Goal: Task Accomplishment & Management: Manage account settings

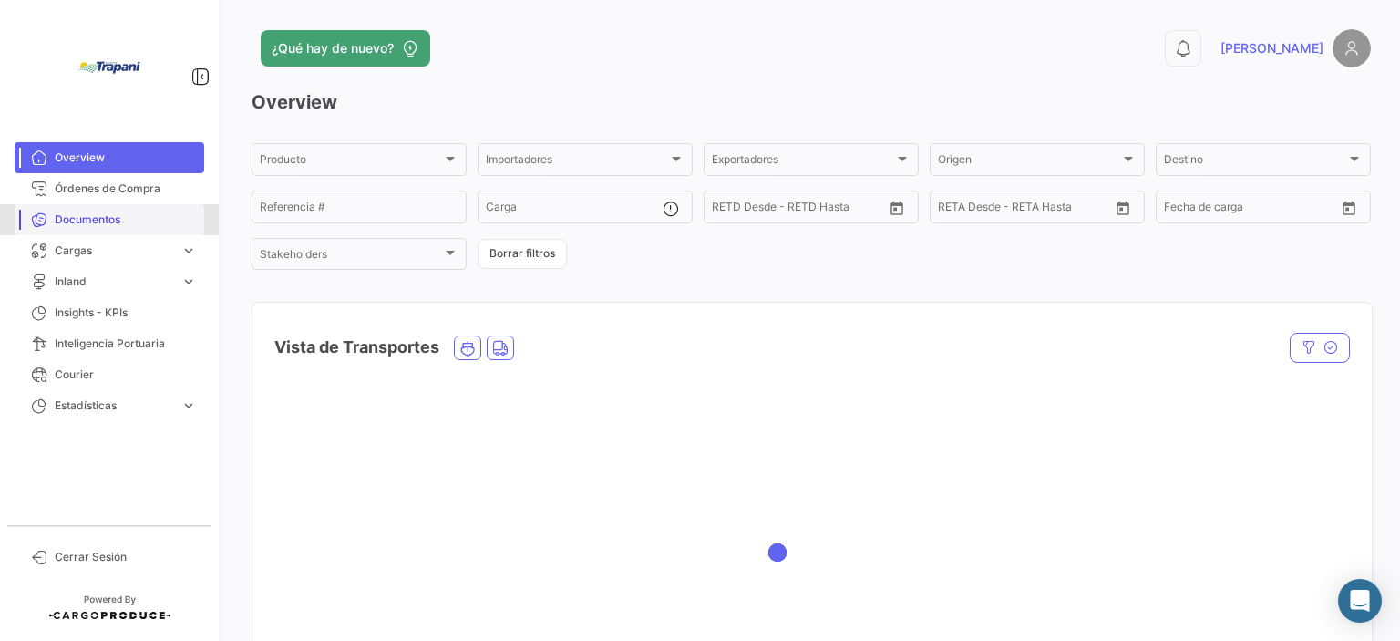
click at [80, 218] on span "Documentos" at bounding box center [126, 219] width 142 height 16
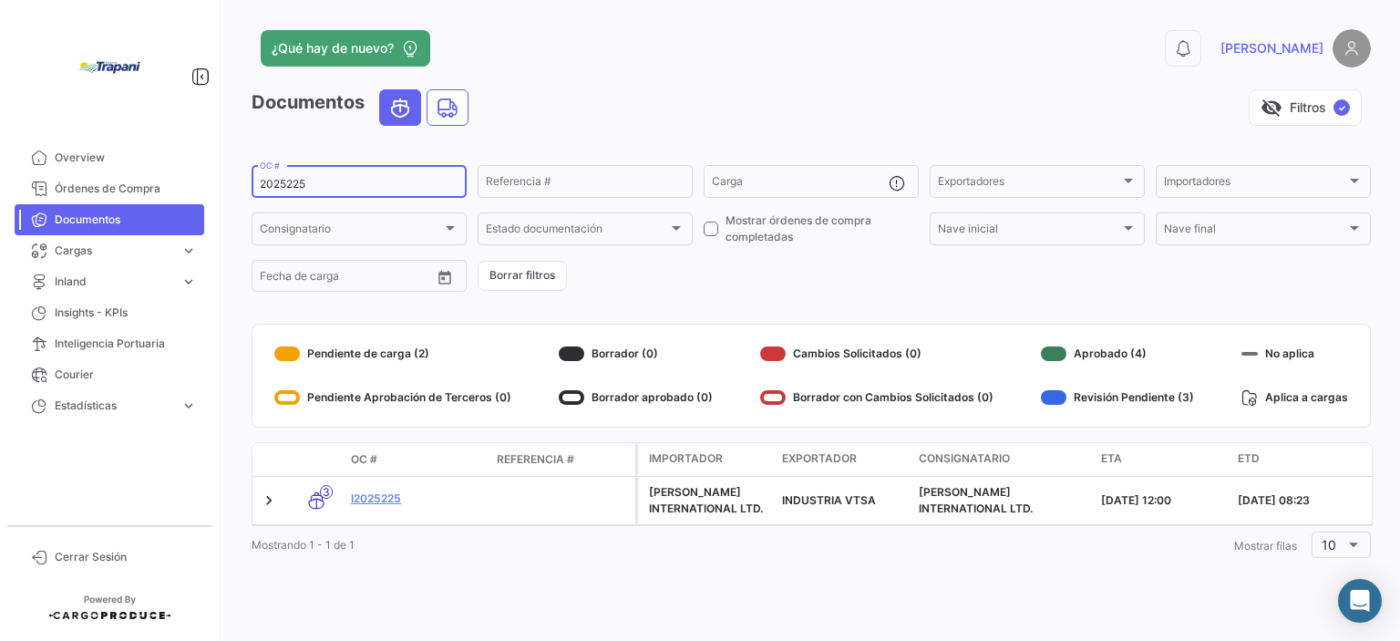
click at [318, 183] on input "2025225" at bounding box center [359, 184] width 199 height 13
type input "2025242"
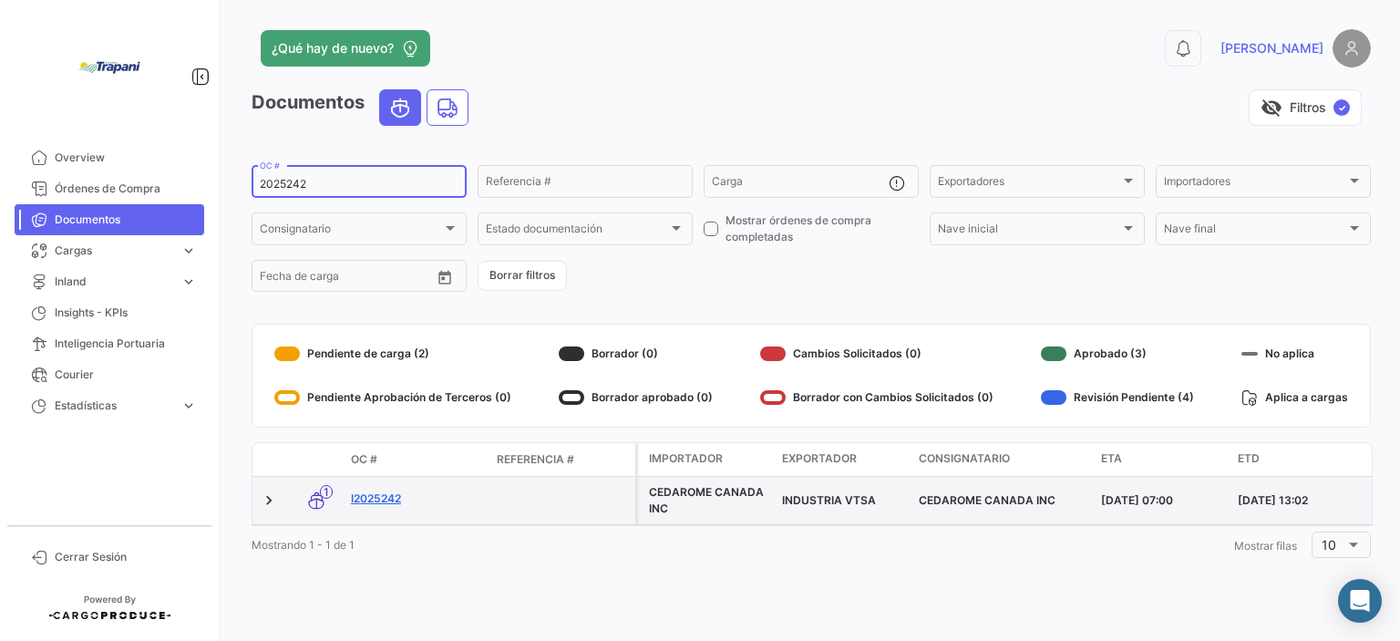
click at [380, 494] on link "I2025242" at bounding box center [416, 498] width 131 height 16
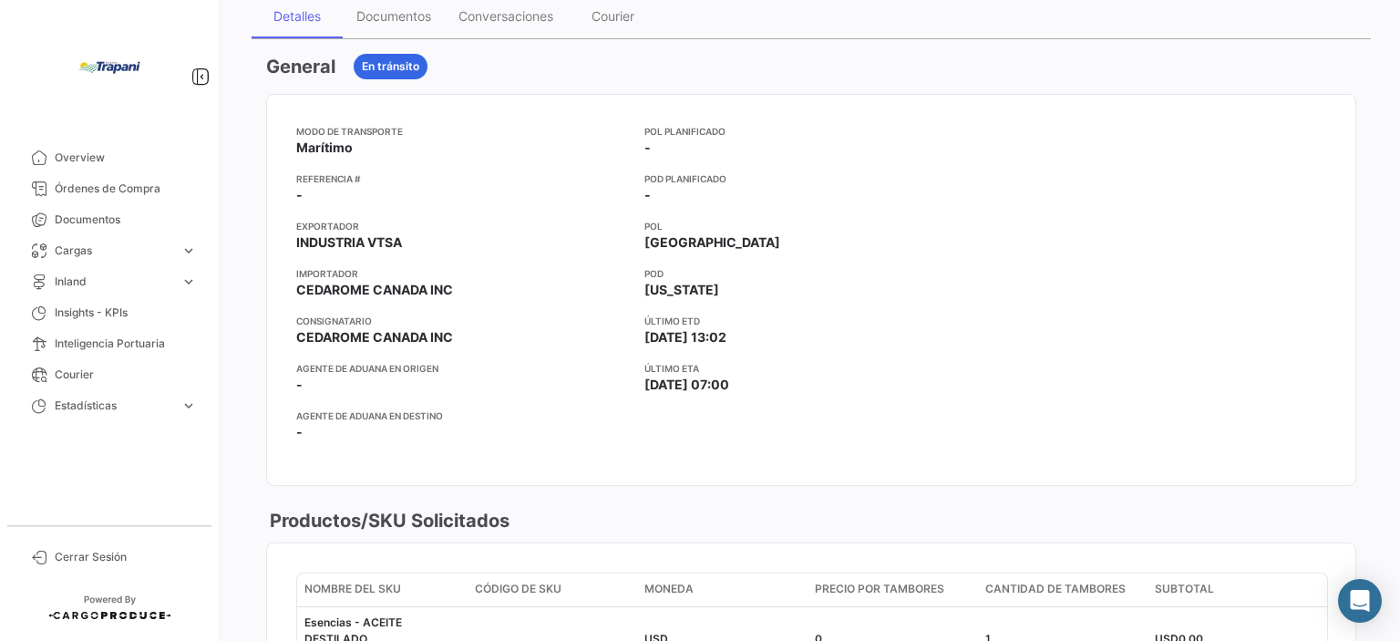
scroll to position [273, 0]
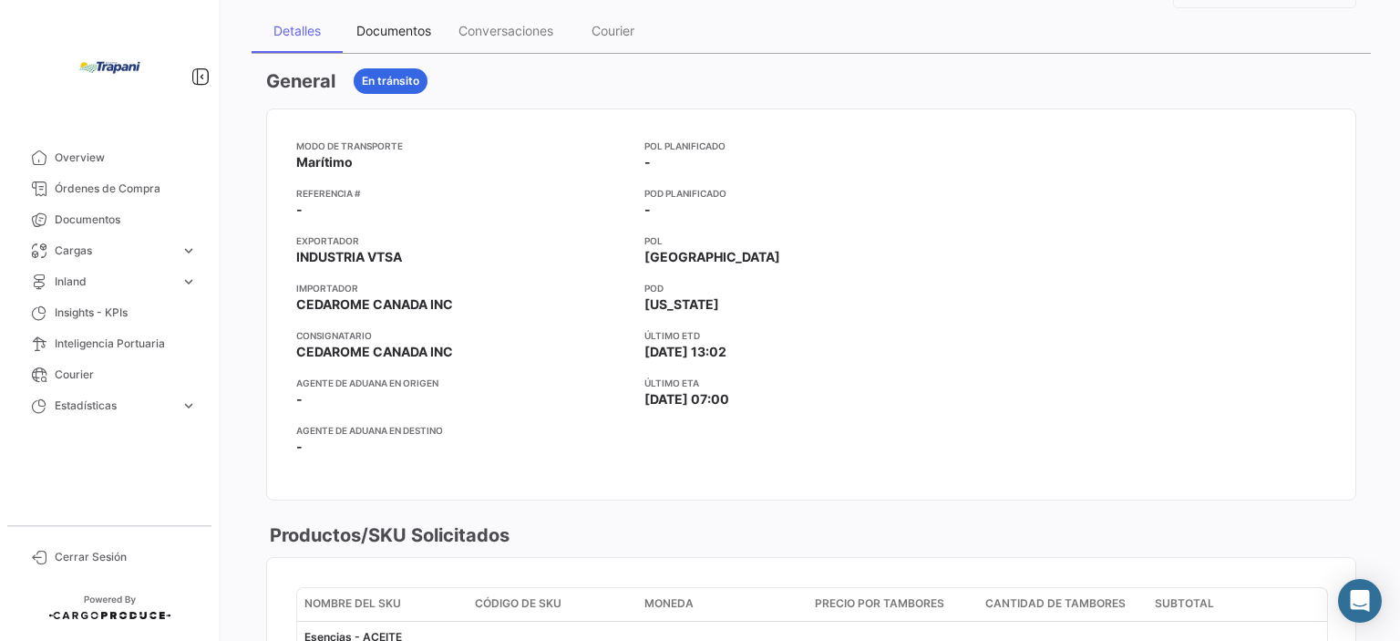
click at [386, 13] on div "Documentos" at bounding box center [394, 31] width 102 height 44
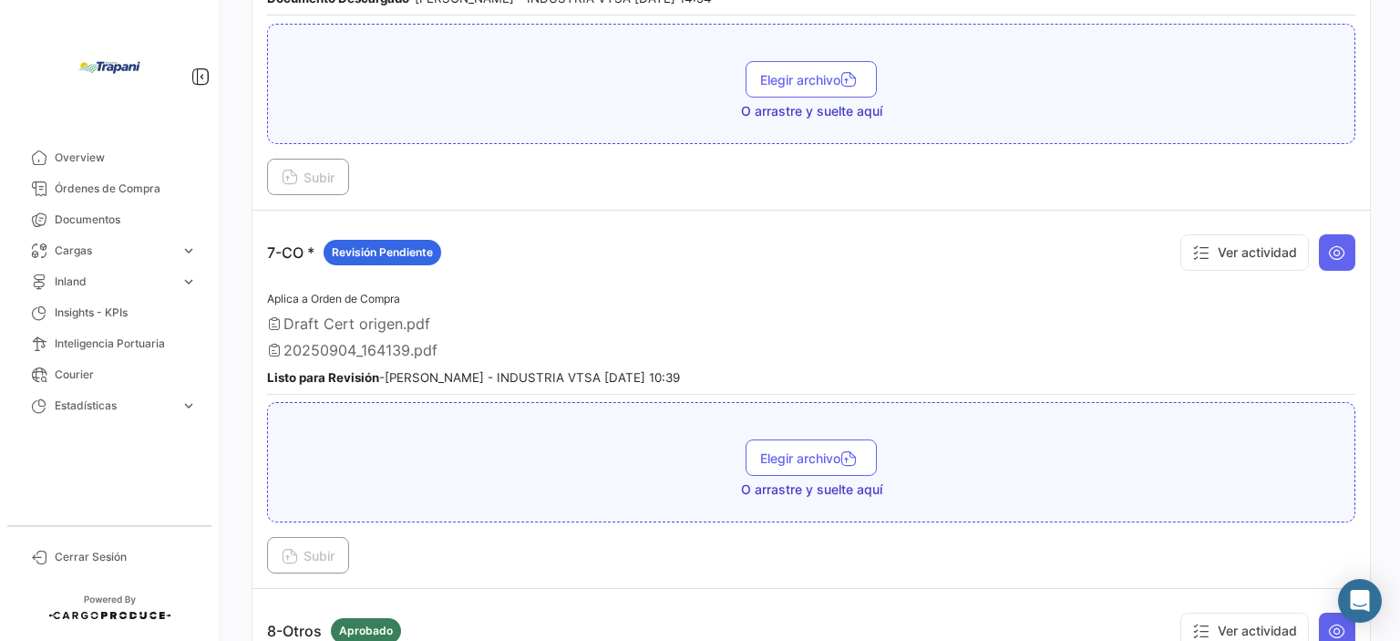
scroll to position [2461, 0]
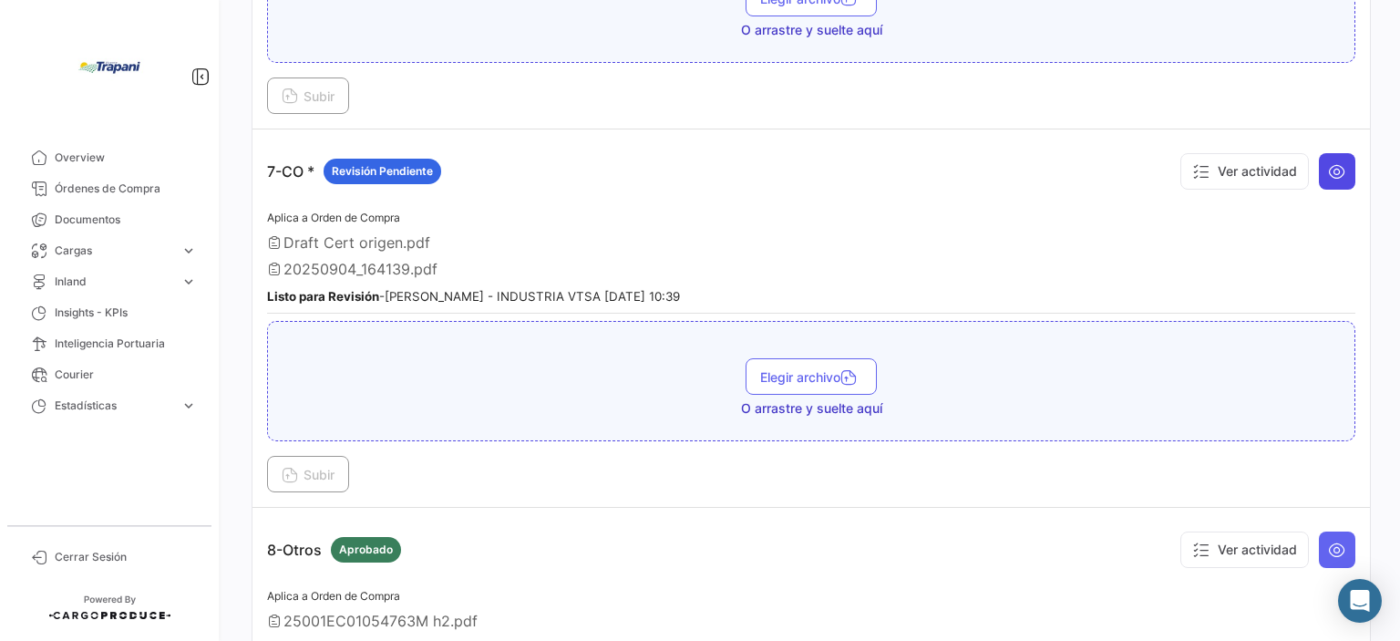
click at [1334, 162] on icon at bounding box center [1337, 171] width 18 height 18
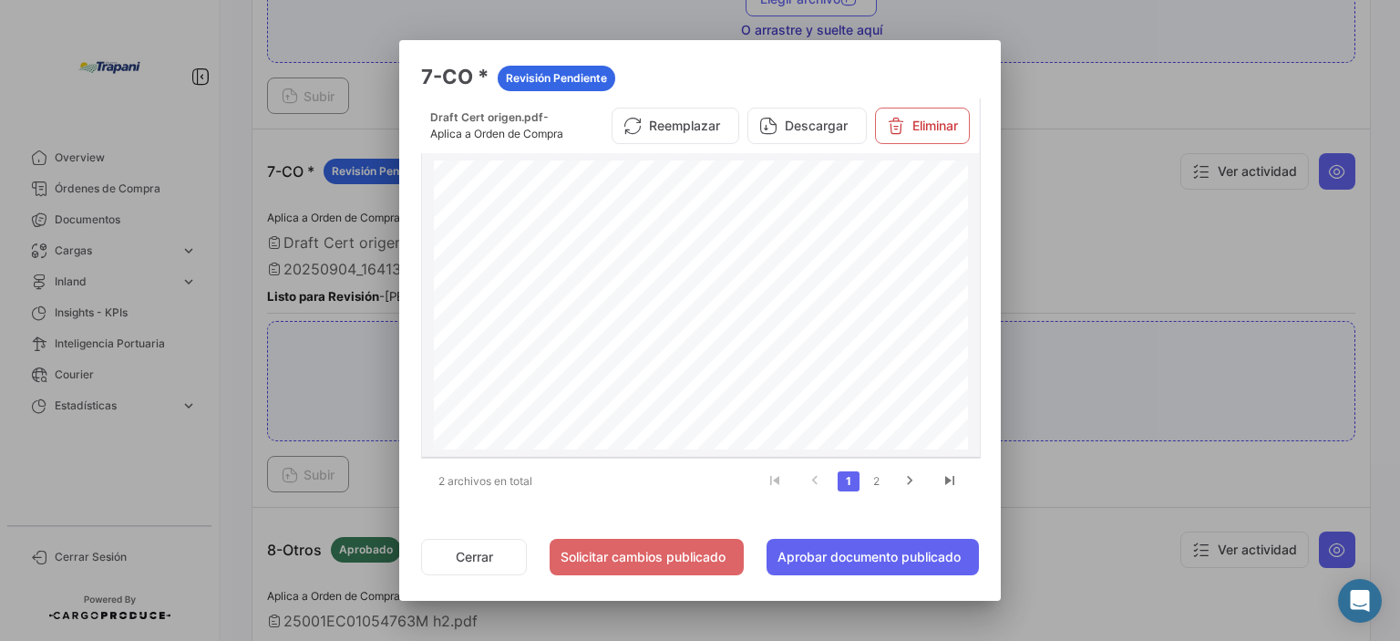
scroll to position [1185, 0]
click at [915, 475] on icon "go to next page" at bounding box center [910, 483] width 24 height 22
click at [797, 139] on button "Descargar" at bounding box center [806, 126] width 119 height 36
click at [840, 562] on button "Aprobar documento publicado" at bounding box center [872, 557] width 212 height 36
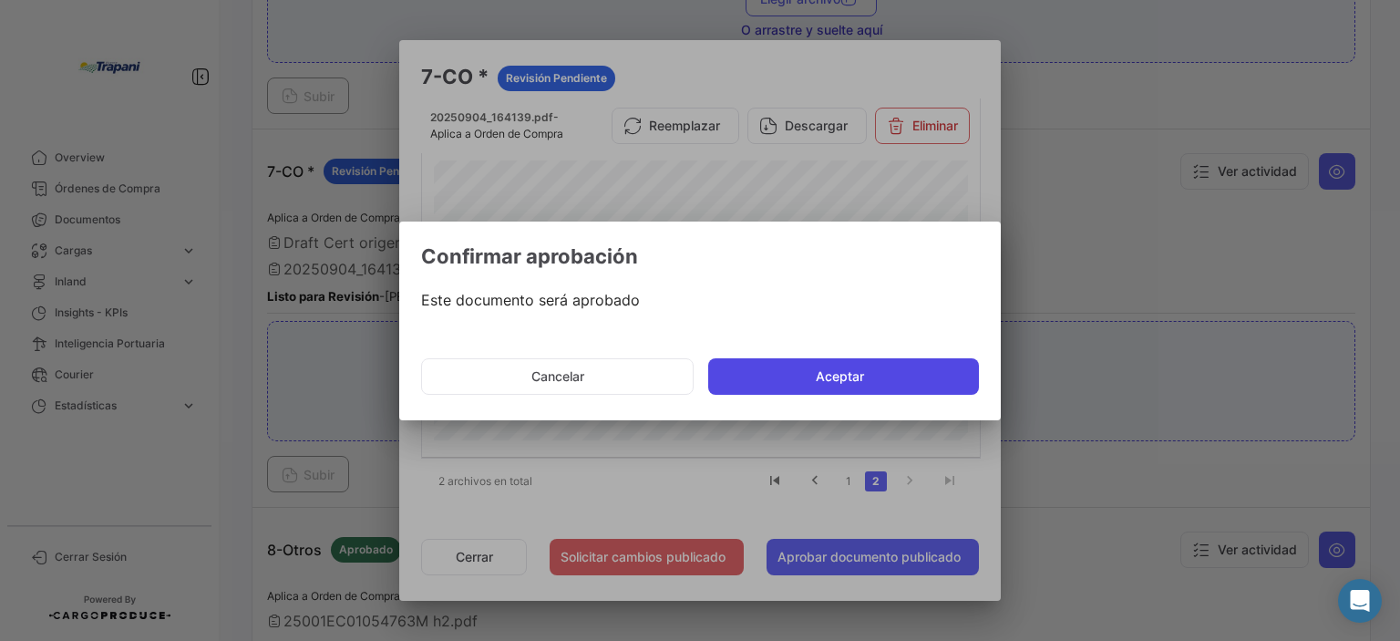
click at [846, 384] on button "Aceptar" at bounding box center [843, 376] width 271 height 36
